Goal: Use online tool/utility: Utilize a website feature to perform a specific function

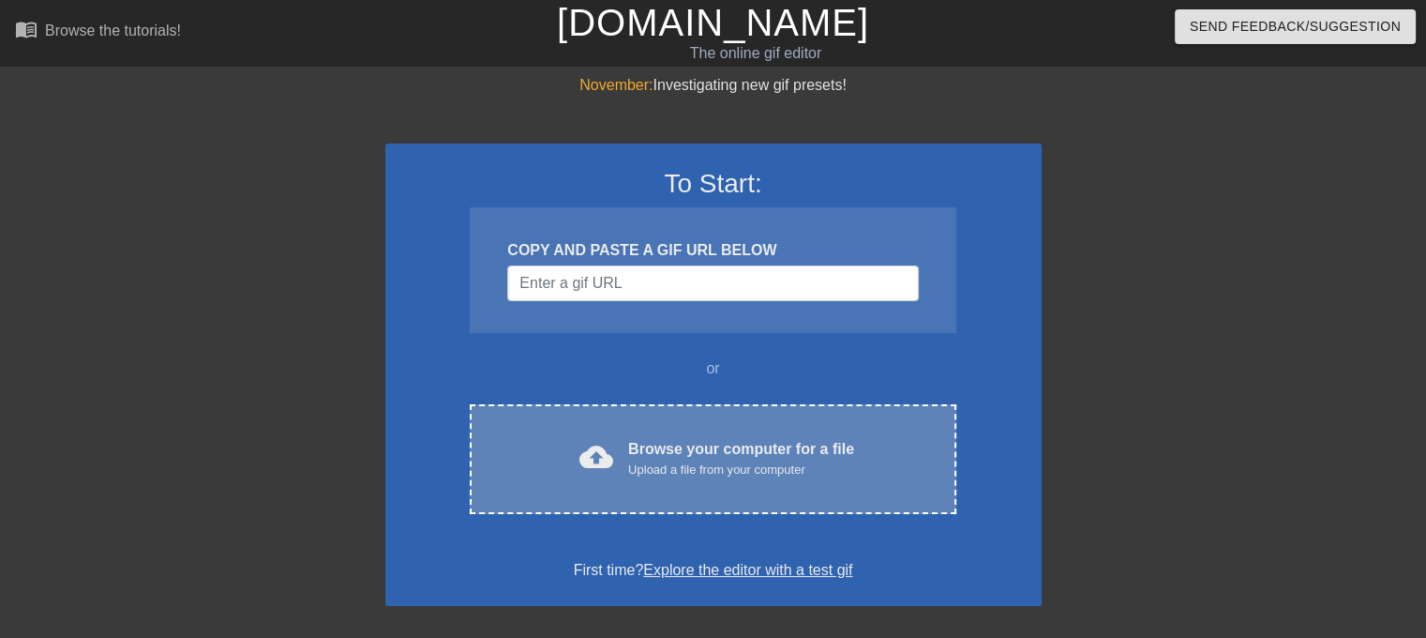
click at [589, 483] on div "cloud_upload Browse your computer for a file Upload a file from your computer C…" at bounding box center [713, 459] width 486 height 110
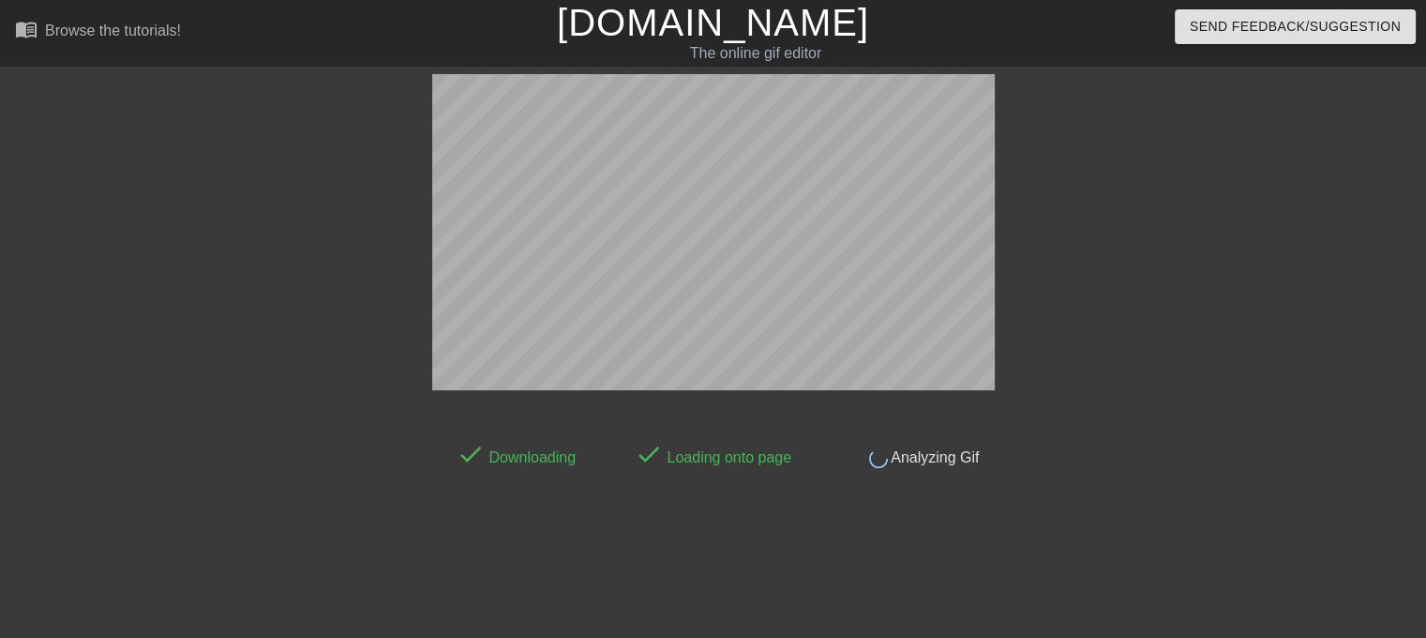
scroll to position [45, 0]
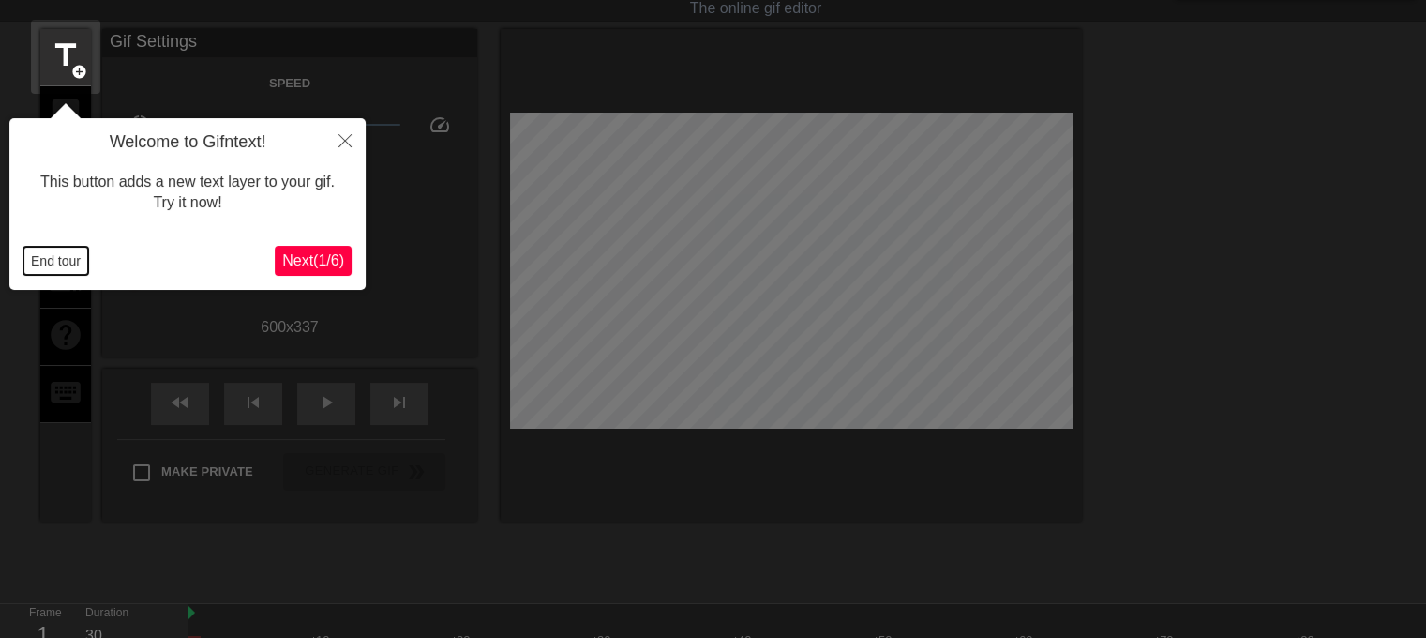
click at [65, 267] on button "End tour" at bounding box center [55, 261] width 65 height 28
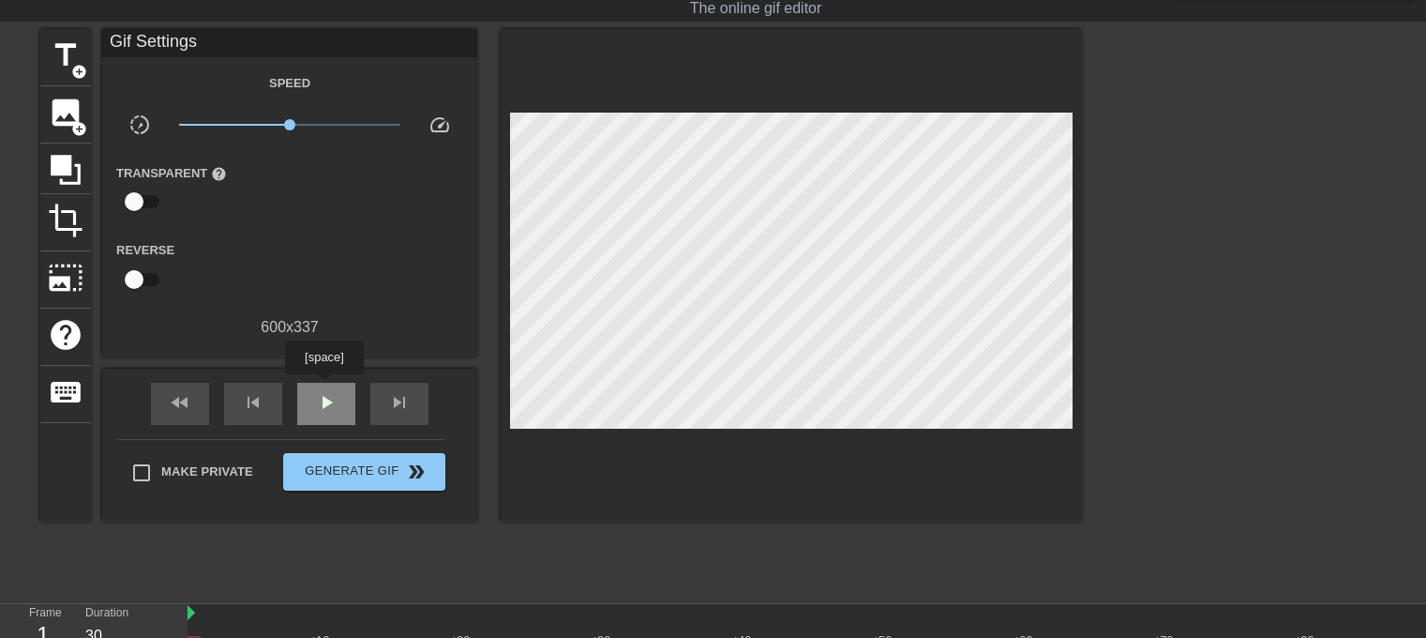
click at [324, 387] on div "play_arrow" at bounding box center [326, 404] width 58 height 42
click at [324, 387] on div "pause" at bounding box center [326, 404] width 58 height 42
click at [324, 387] on div "play_arrow" at bounding box center [326, 404] width 58 height 42
click at [302, 119] on span "x1.00" at bounding box center [290, 124] width 222 height 23
click at [45, 218] on div "crop" at bounding box center [65, 222] width 51 height 57
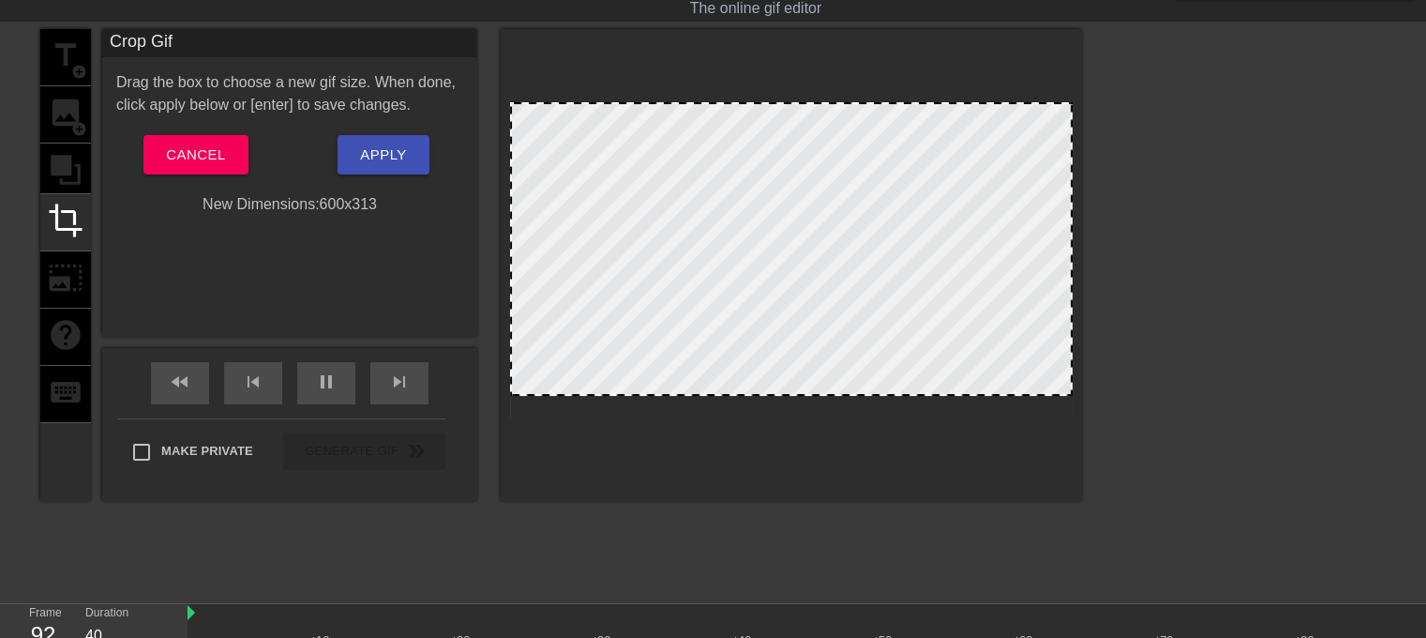
drag, startPoint x: 764, startPoint y: 413, endPoint x: 769, endPoint y: 390, distance: 23.0
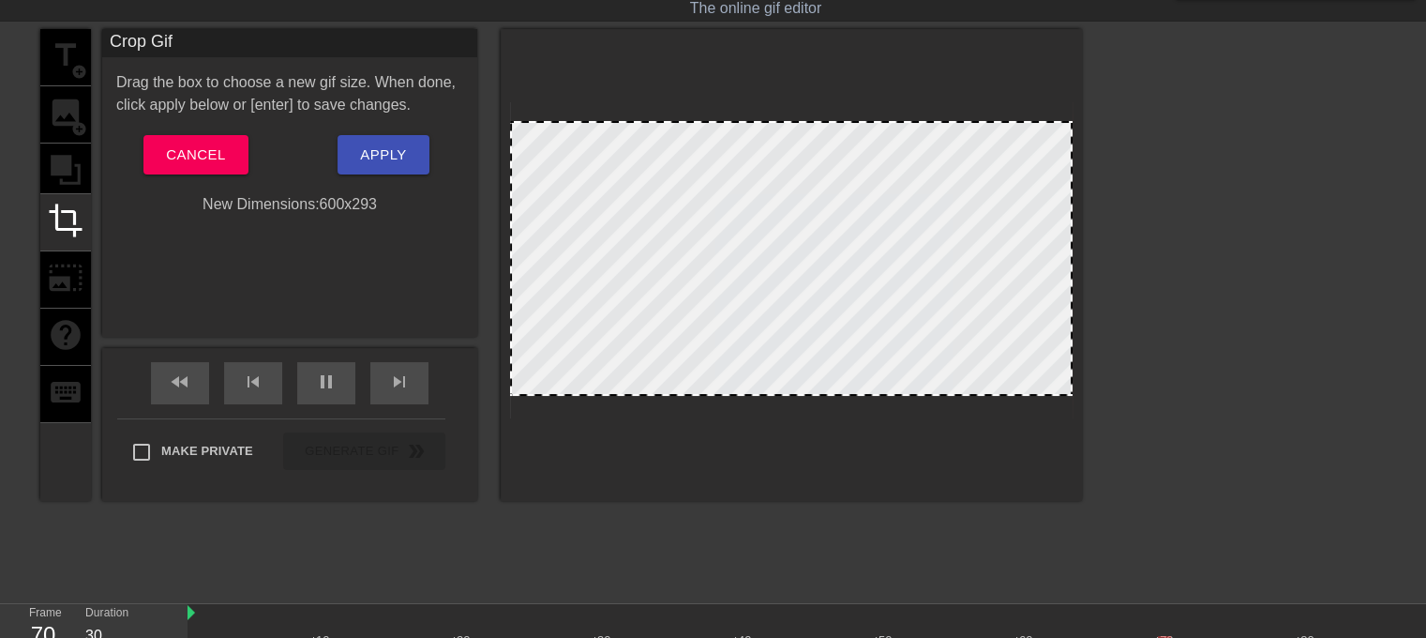
drag, startPoint x: 800, startPoint y: 103, endPoint x: 800, endPoint y: 122, distance: 18.8
drag, startPoint x: 510, startPoint y: 259, endPoint x: 520, endPoint y: 261, distance: 9.6
click at [520, 261] on div at bounding box center [521, 258] width 9 height 271
click at [375, 159] on span "Apply" at bounding box center [383, 155] width 46 height 24
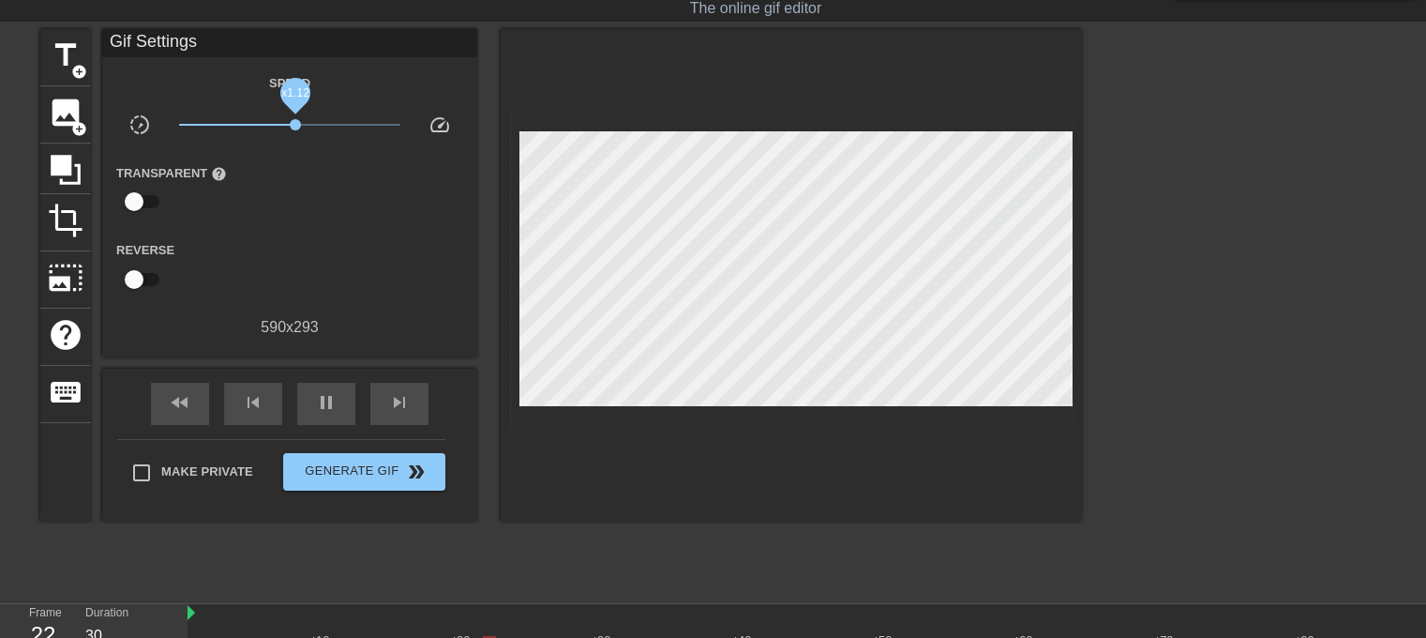
click at [295, 119] on span "x1.12" at bounding box center [295, 124] width 11 height 11
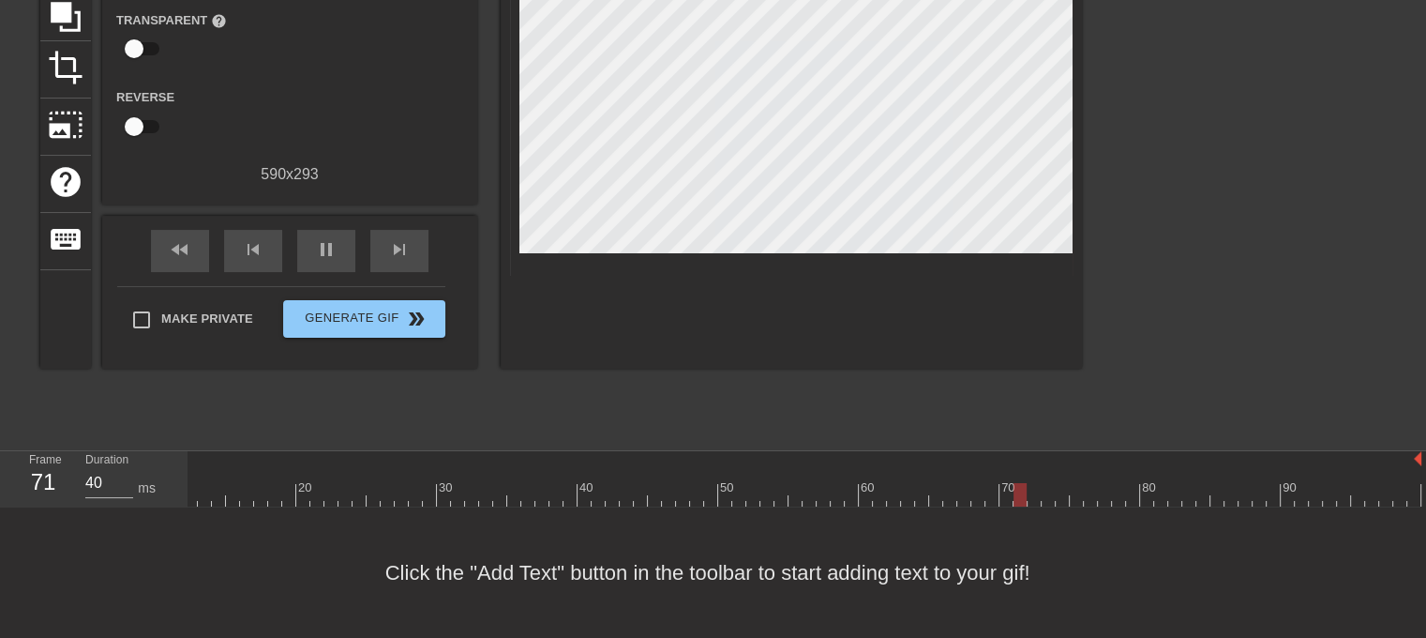
scroll to position [0, 157]
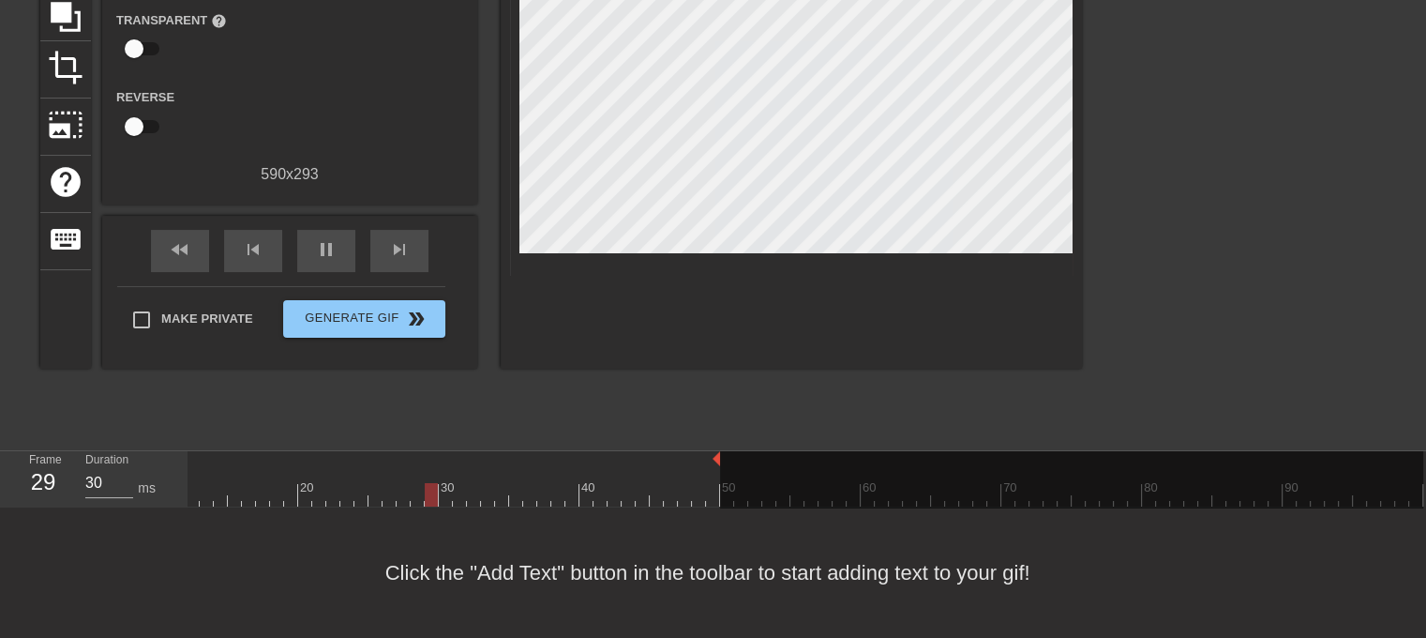
drag, startPoint x: 1419, startPoint y: 446, endPoint x: 722, endPoint y: 449, distance: 696.8
click at [722, 451] on div "10 20 30 40 50 60 70 80 90" at bounding box center [727, 478] width 1393 height 55
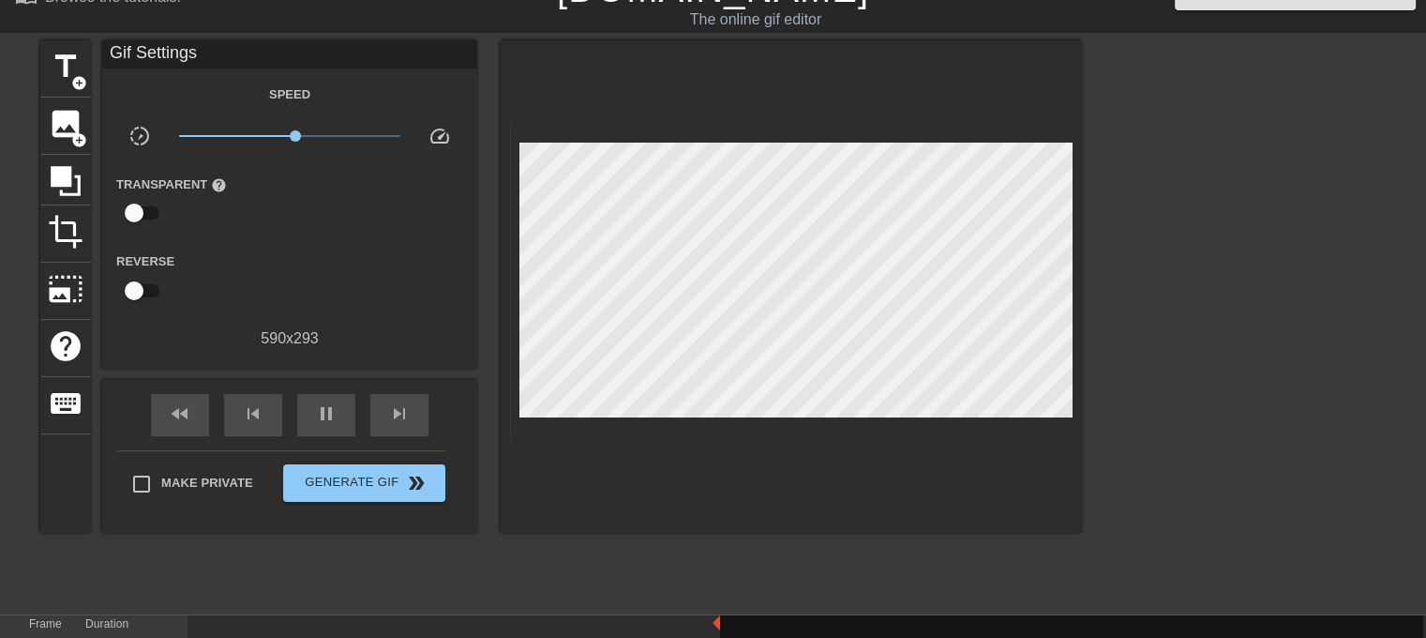
scroll to position [24, 0]
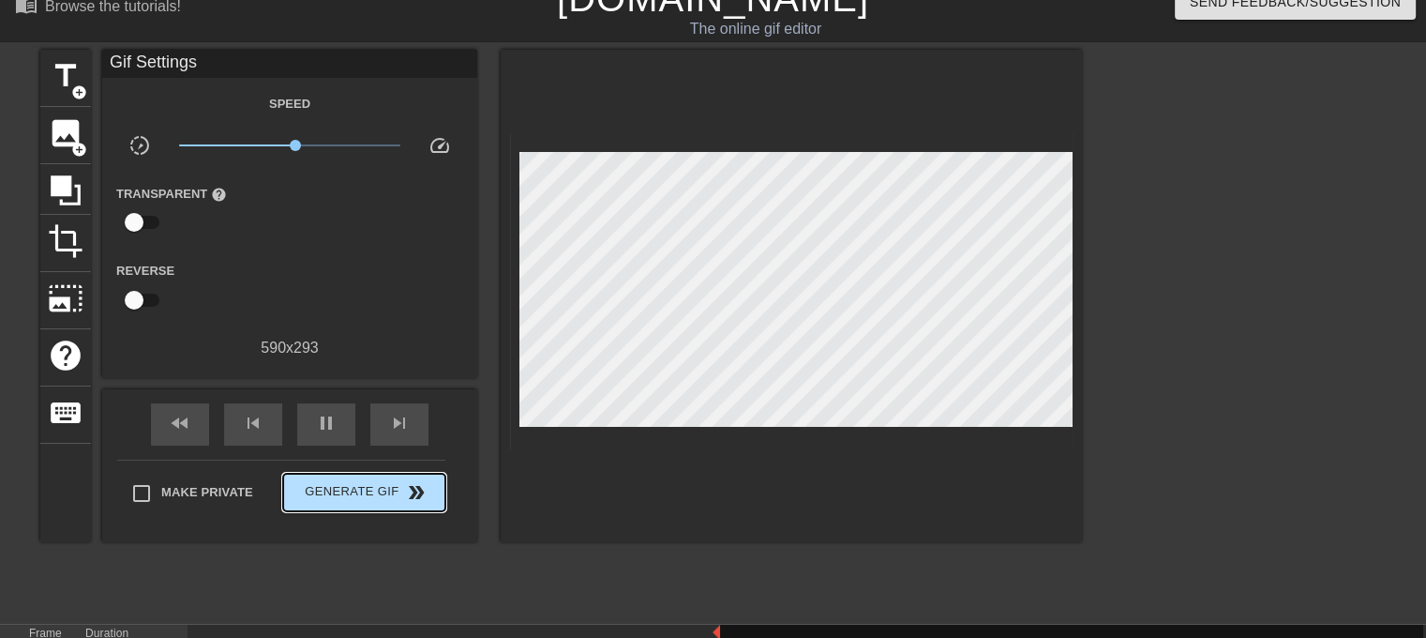
type input "30"
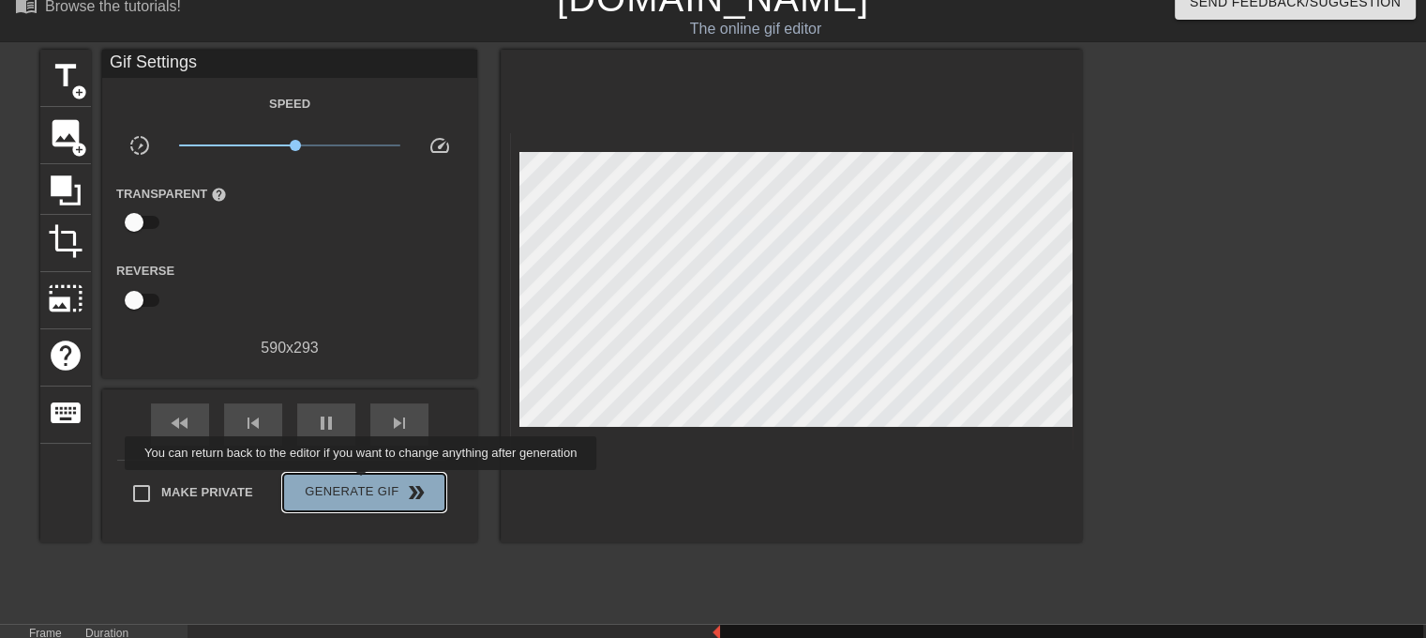
click at [363, 483] on span "Generate Gif double_arrow" at bounding box center [364, 492] width 147 height 23
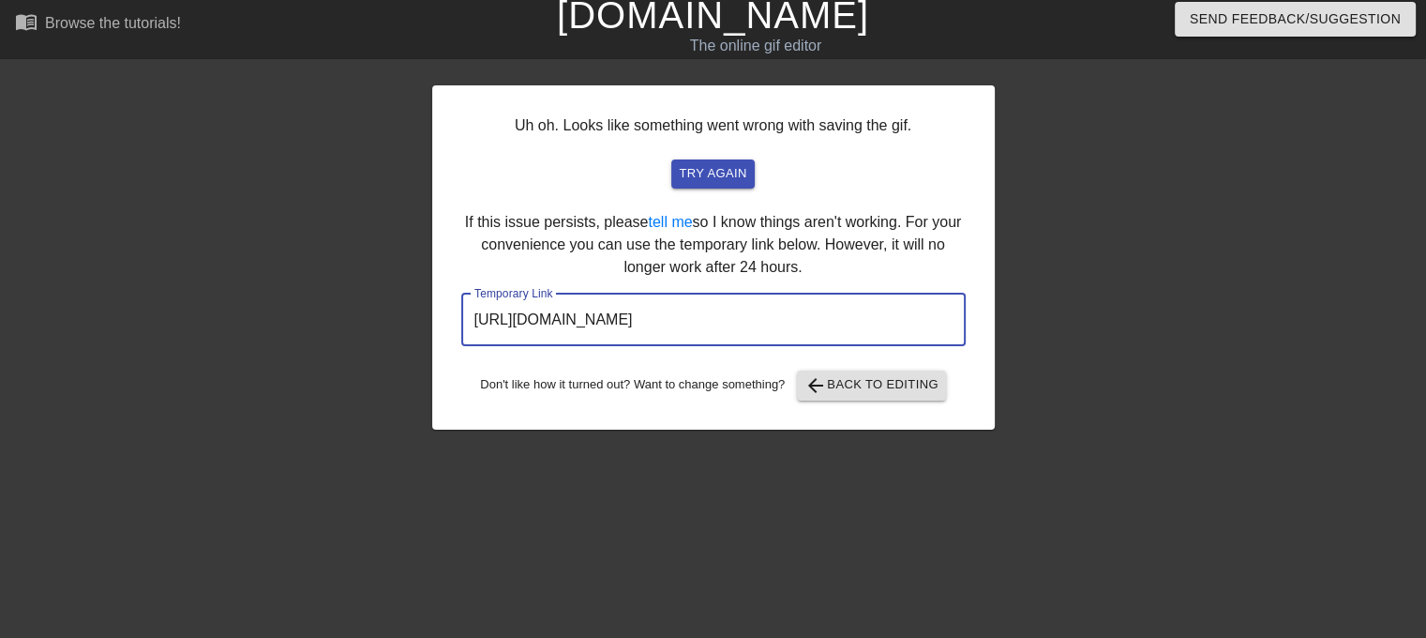
click at [743, 331] on input "[URL][DOMAIN_NAME]" at bounding box center [713, 320] width 505 height 53
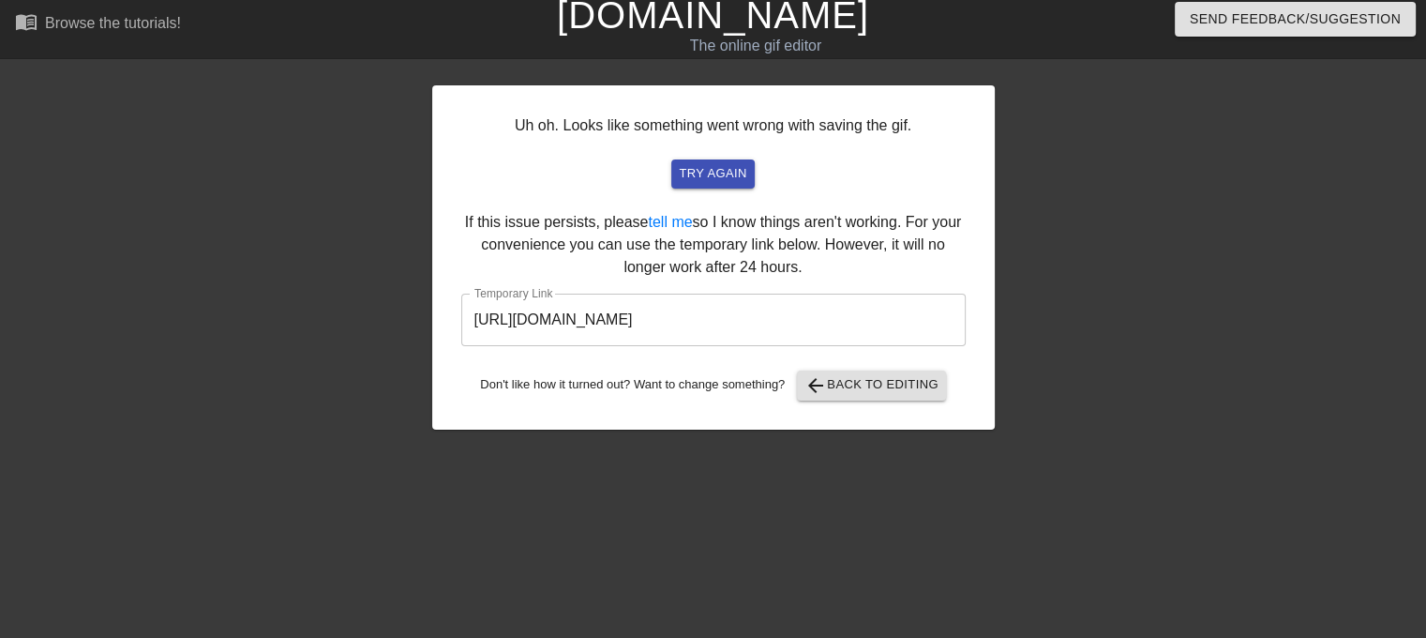
drag, startPoint x: 36, startPoint y: 298, endPoint x: 101, endPoint y: 234, distance: 91.5
click at [36, 298] on div "Uh oh. Looks like something went wrong with saving the gif. try again If this i…" at bounding box center [713, 348] width 1426 height 563
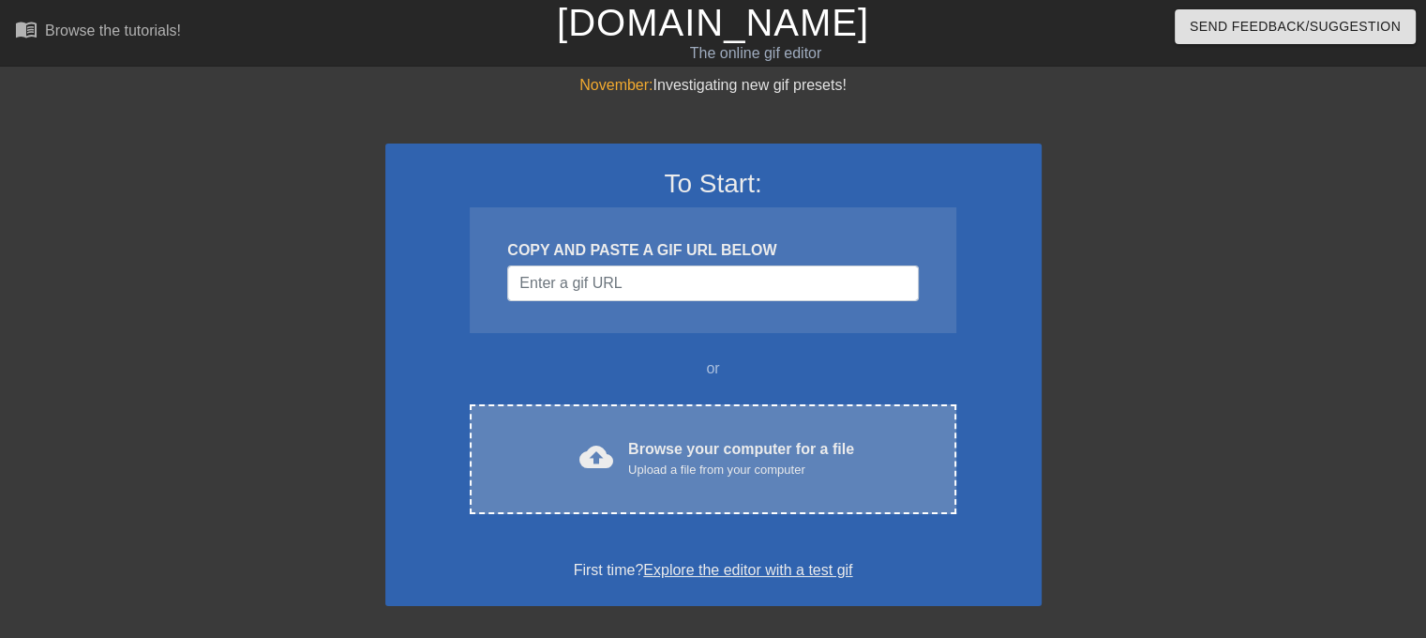
click at [655, 459] on div "Browse your computer for a file Upload a file from your computer" at bounding box center [741, 458] width 226 height 41
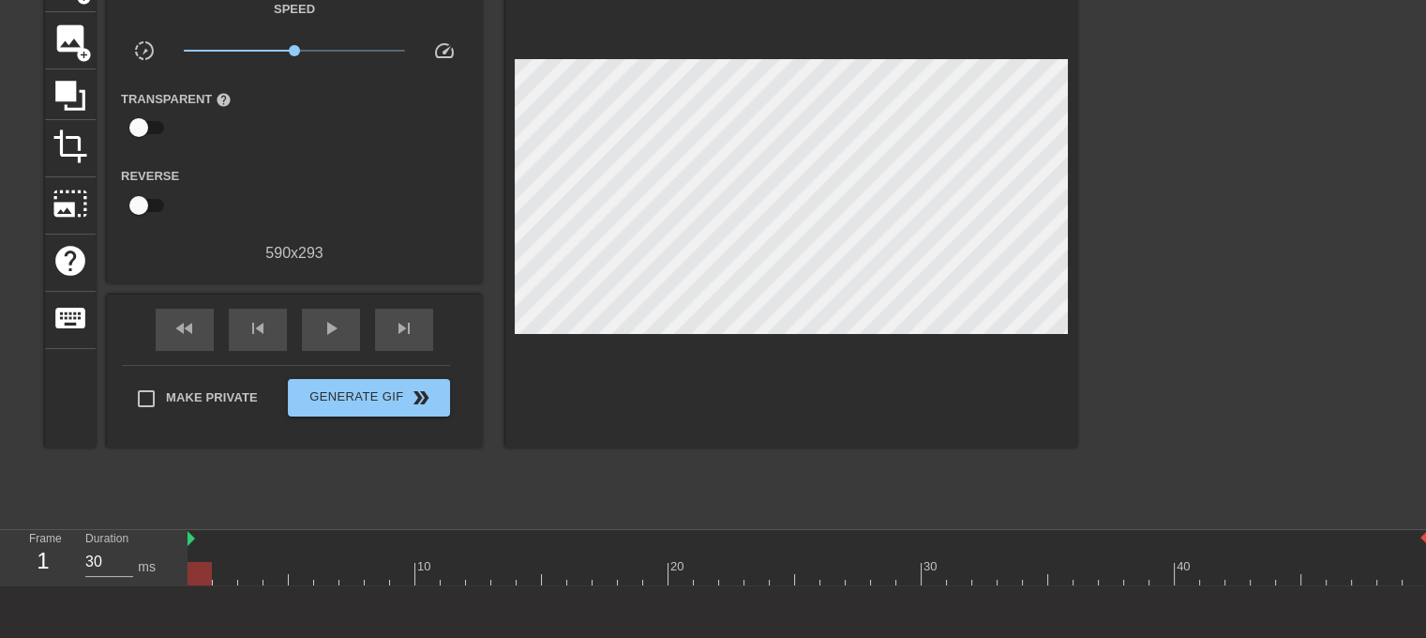
scroll to position [212, 0]
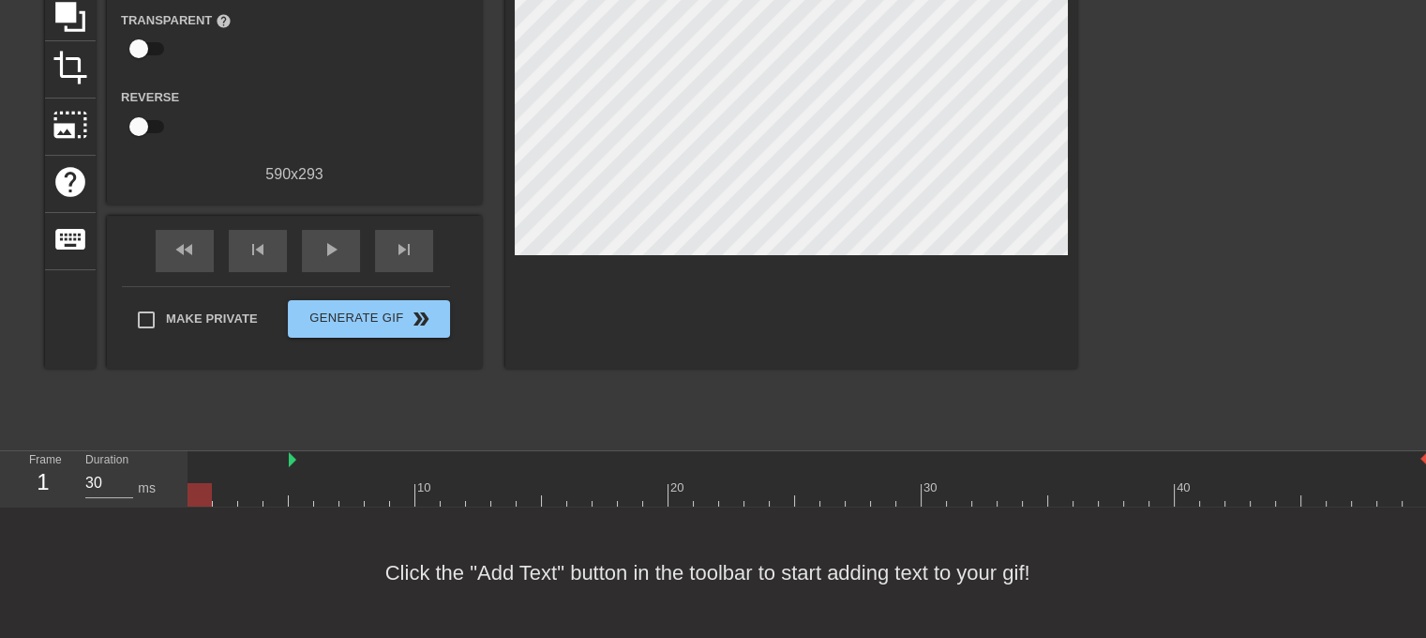
drag, startPoint x: 190, startPoint y: 446, endPoint x: 290, endPoint y: 460, distance: 100.4
click at [291, 462] on div "10 20 30 40" at bounding box center [808, 478] width 1241 height 55
click at [323, 244] on span "play_arrow" at bounding box center [331, 249] width 23 height 23
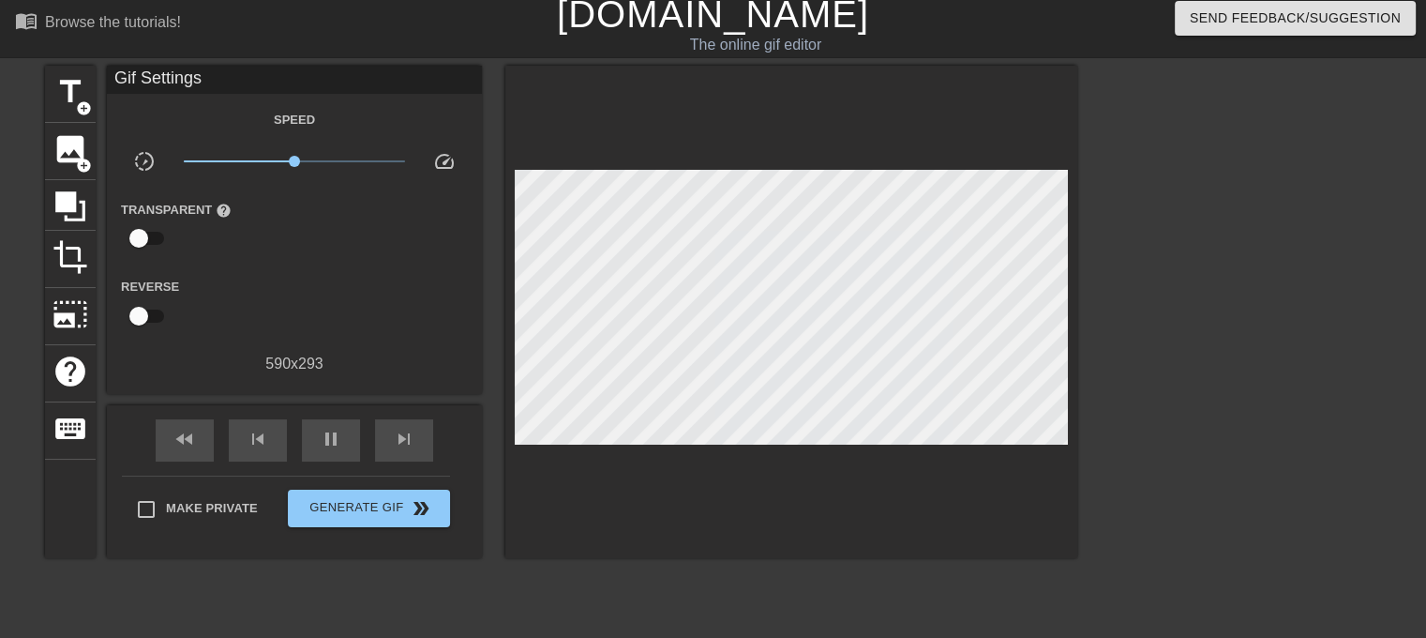
scroll to position [0, 0]
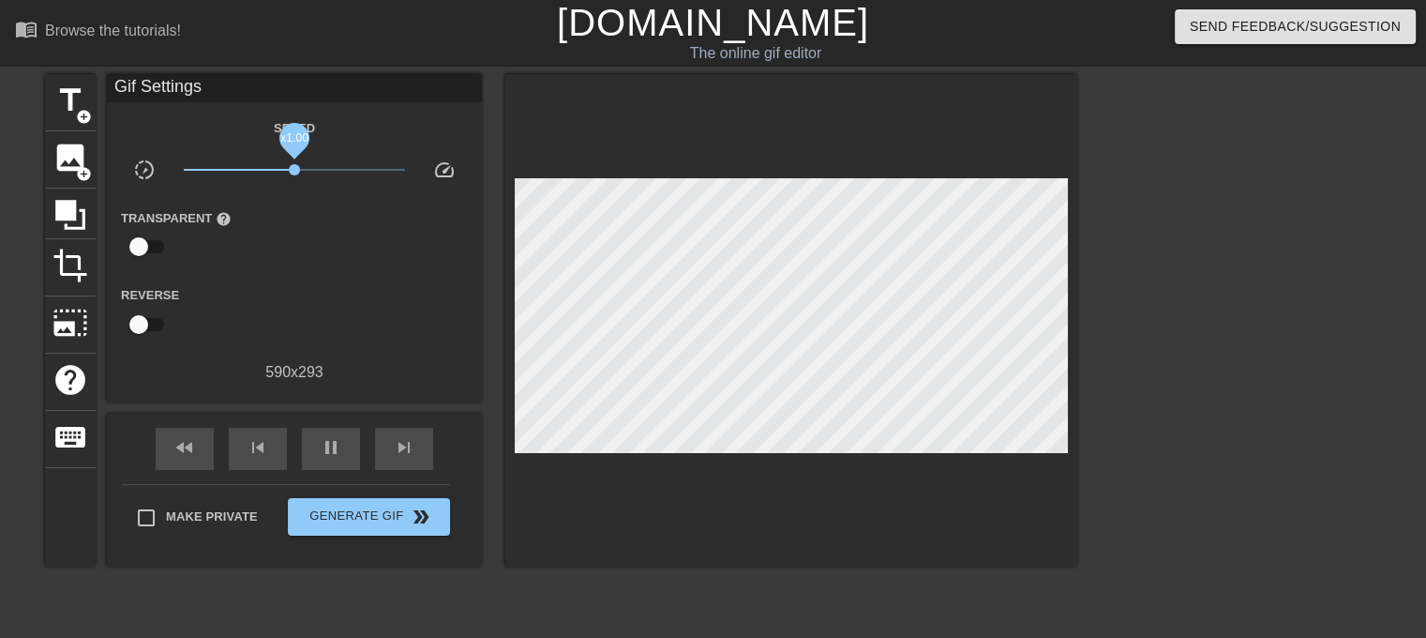
click at [294, 175] on span "x1.00" at bounding box center [295, 169] width 222 height 23
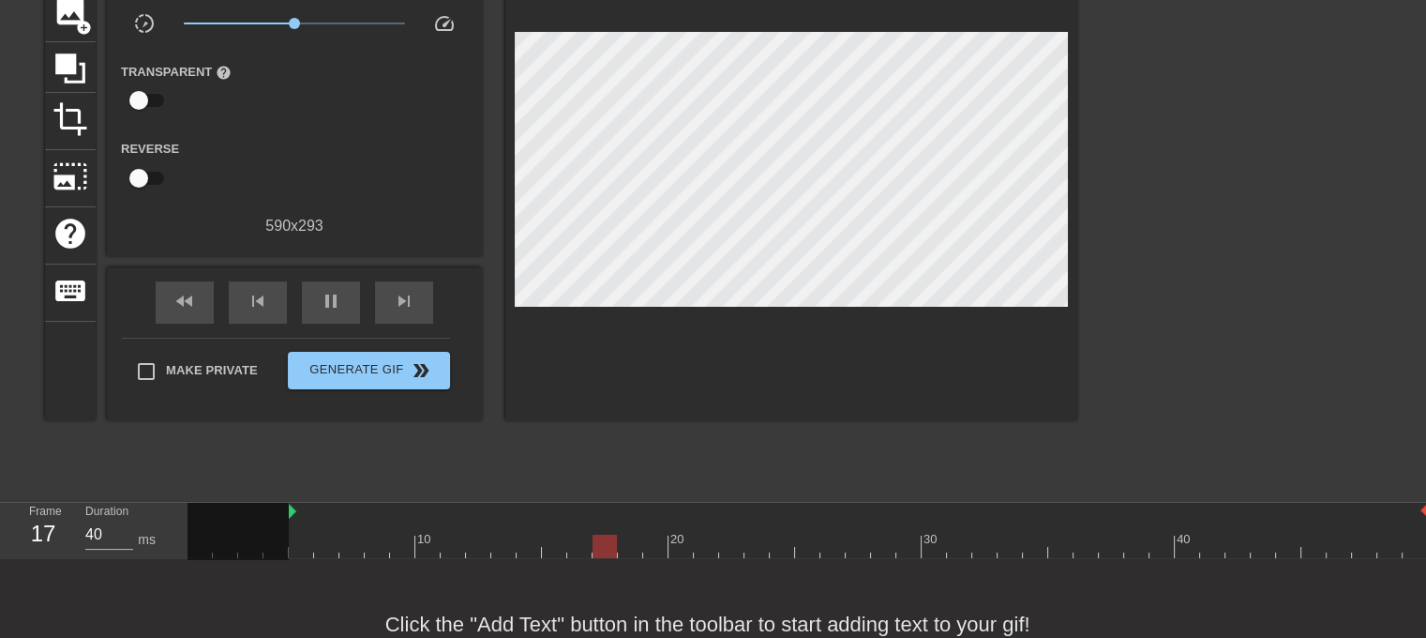
scroll to position [212, 0]
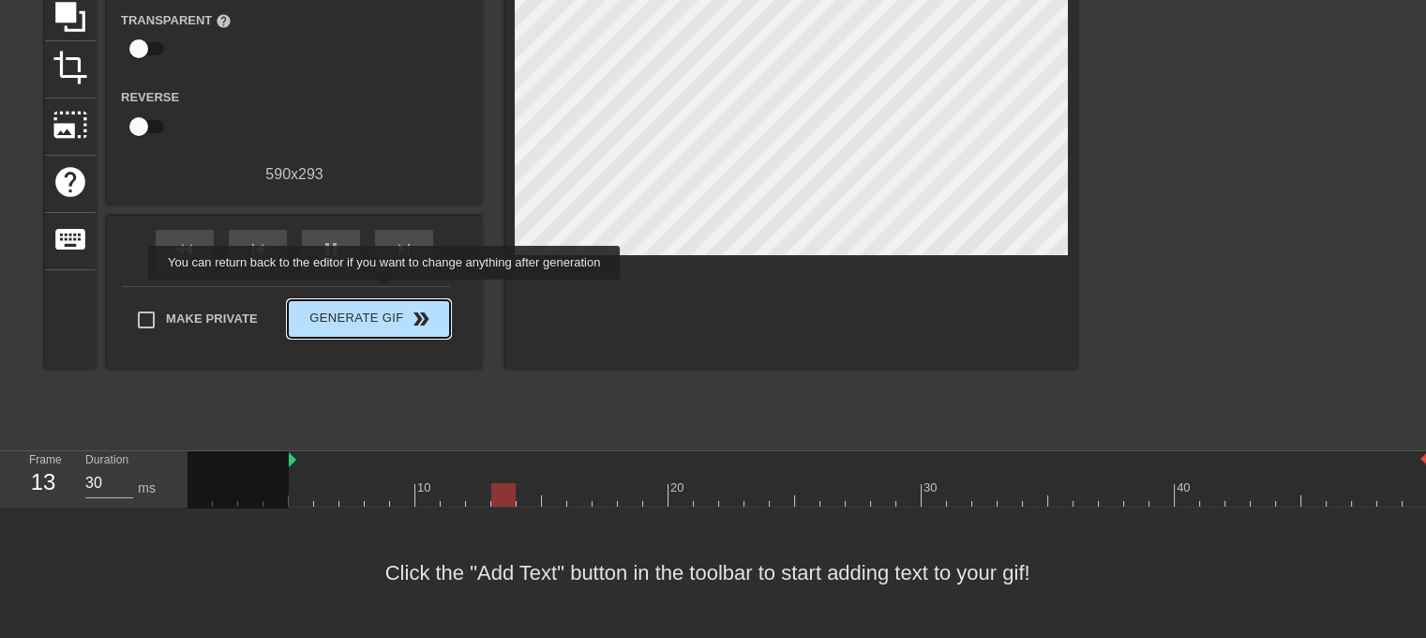
type input "40"
click at [392, 308] on span "Generate Gif double_arrow" at bounding box center [368, 319] width 147 height 23
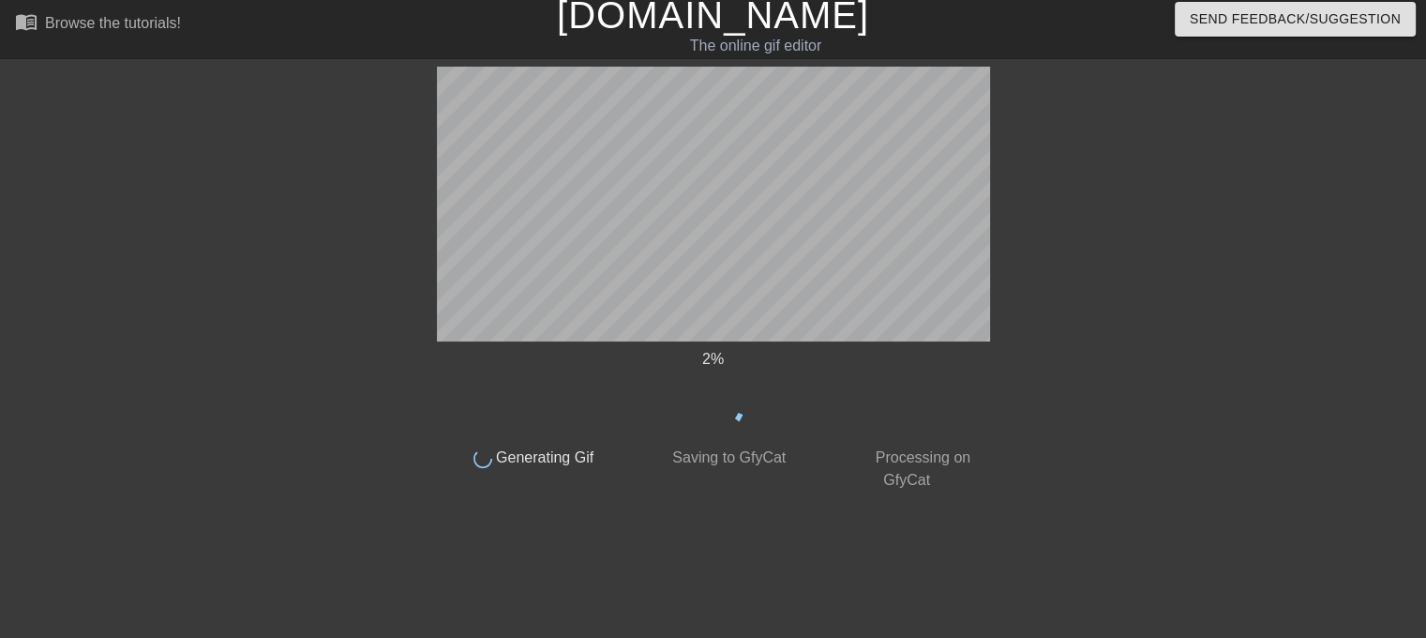
scroll to position [8, 0]
drag, startPoint x: 585, startPoint y: 353, endPoint x: 278, endPoint y: 245, distance: 326.0
click at [278, 245] on div at bounding box center [273, 348] width 281 height 563
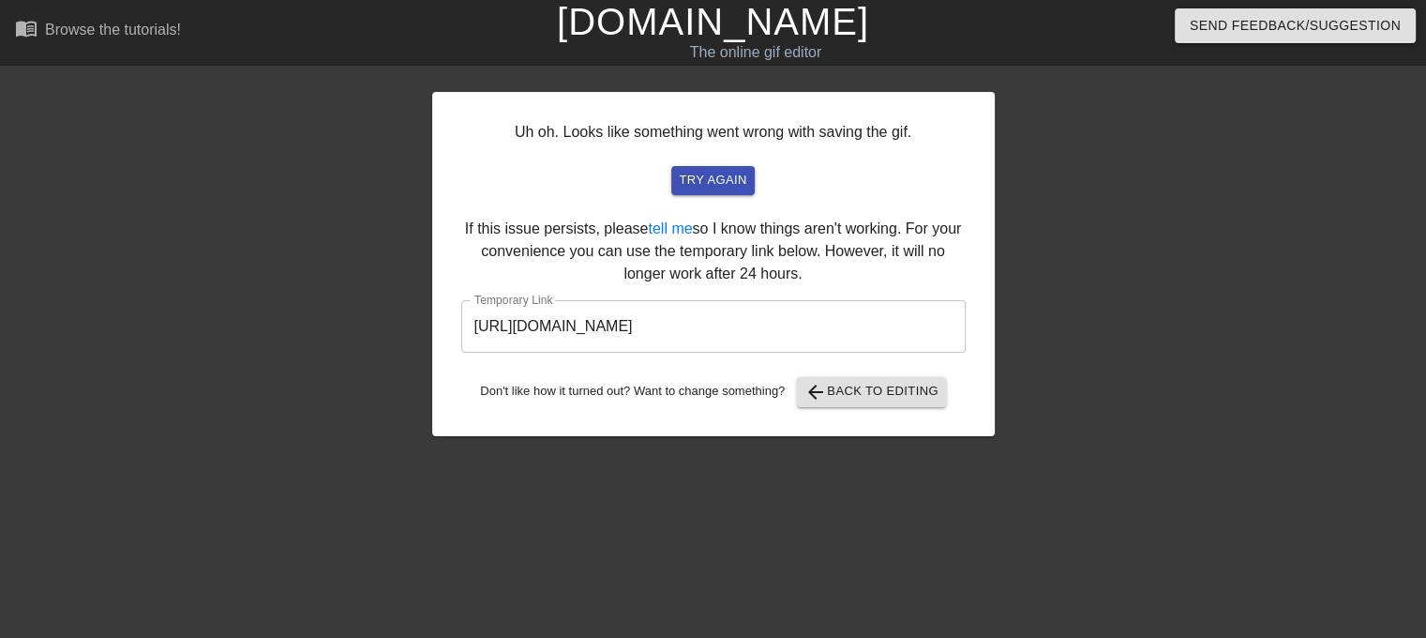
scroll to position [0, 0]
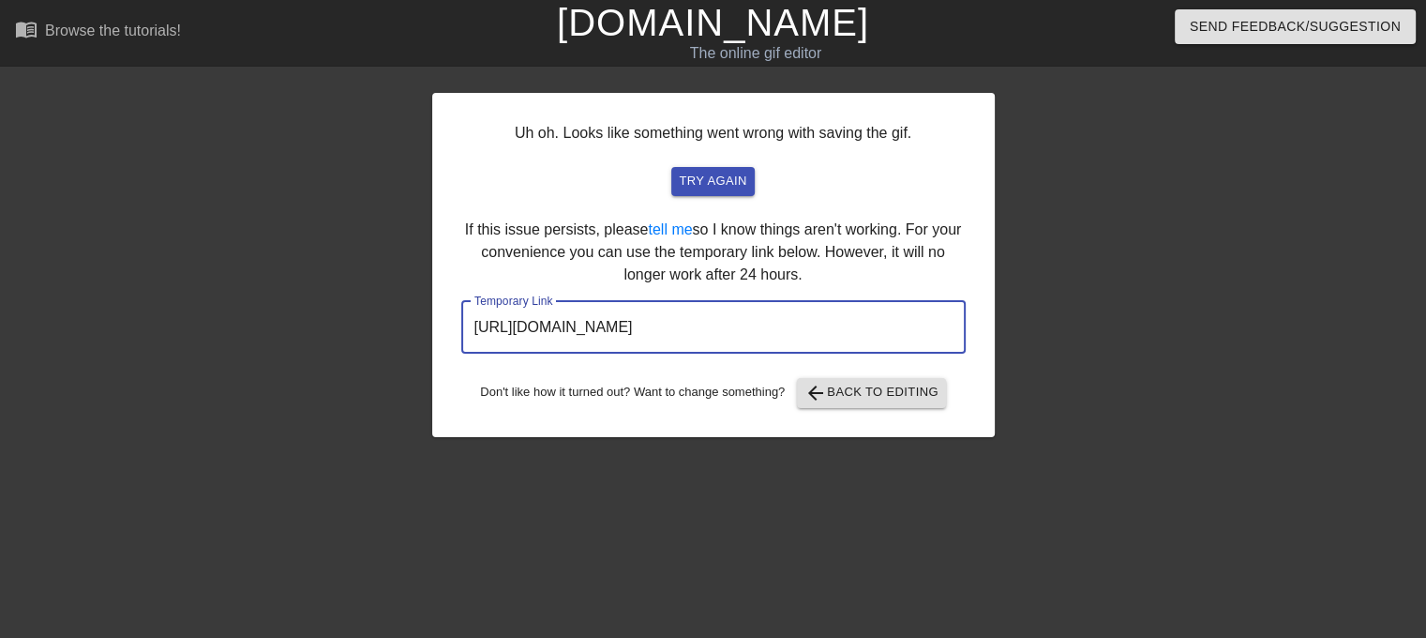
click at [629, 338] on input "https://www.gifntext.com/temp_generations/gihZNnZg.gif" at bounding box center [713, 327] width 505 height 53
click at [629, 337] on input "https://www.gifntext.com/temp_generations/gihZNnZg.gif" at bounding box center [713, 327] width 505 height 53
